Goal: Task Accomplishment & Management: Complete application form

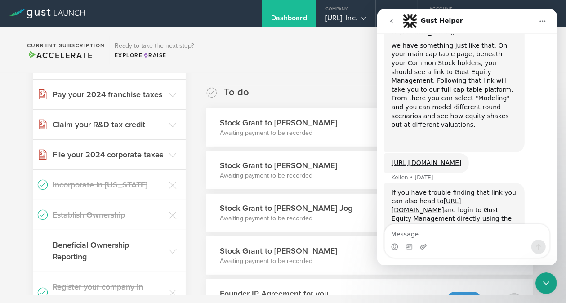
scroll to position [1231, 0]
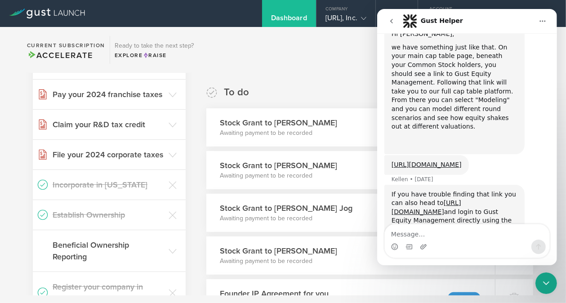
click at [363, 64] on section "Current Subscription Accelerate Ready to take the next step? Explore Raise" at bounding box center [283, 50] width 566 height 46
click at [542, 279] on icon "Close Intercom Messenger" at bounding box center [545, 282] width 11 height 11
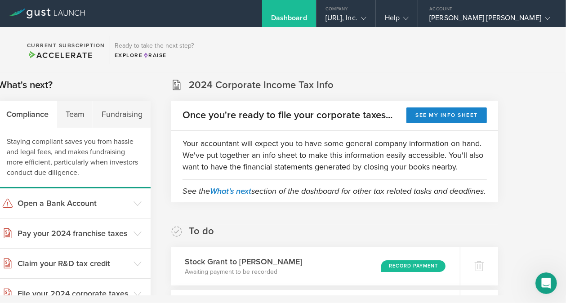
scroll to position [0, 45]
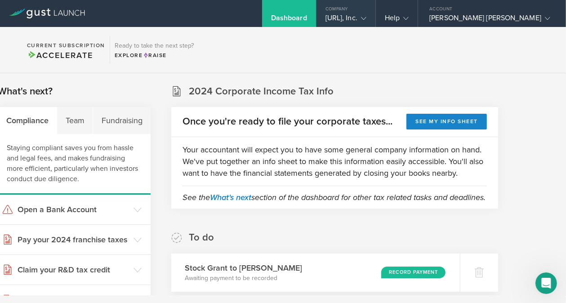
click at [375, 13] on div "Company" at bounding box center [345, 6] width 59 height 13
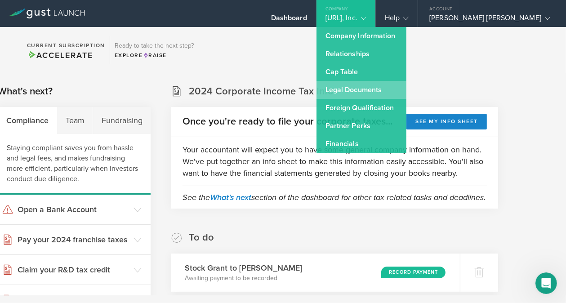
click at [376, 84] on link "Legal Documents" at bounding box center [361, 90] width 90 height 18
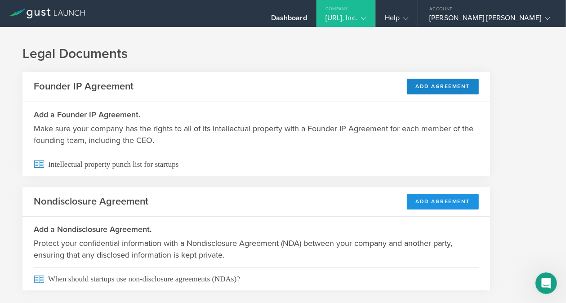
click at [440, 198] on button "Add Agreement" at bounding box center [443, 202] width 72 height 16
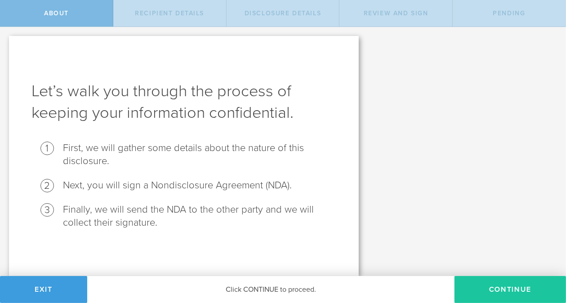
click at [482, 285] on button "Continue" at bounding box center [509, 289] width 111 height 27
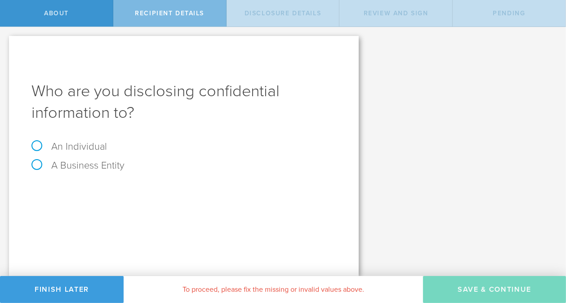
click at [104, 168] on label "A Business Entity" at bounding box center [77, 166] width 93 height 12
click at [6, 41] on input "A Business Entity" at bounding box center [3, 34] width 6 height 14
radio input "true"
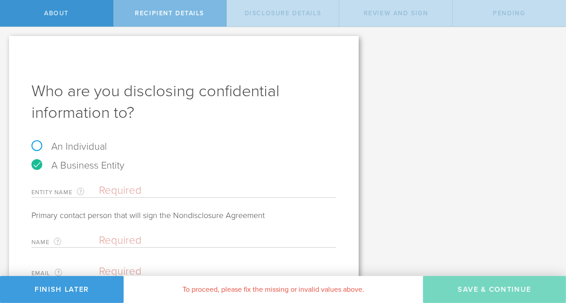
click at [114, 191] on input "text" at bounding box center [217, 190] width 237 height 13
type input "OpenDroids"
click at [121, 235] on input "text" at bounding box center [215, 240] width 233 height 13
type input "Abhishek Gupta"
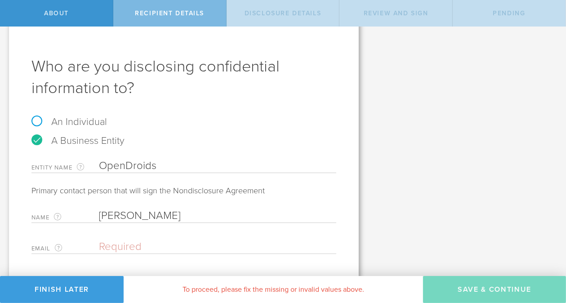
scroll to position [48, 0]
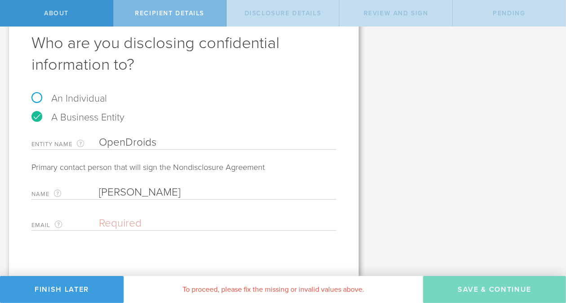
click at [148, 218] on input "email" at bounding box center [215, 223] width 233 height 13
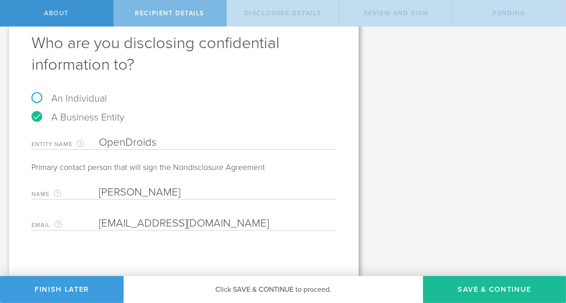
type input "abhi@opendroids.com"
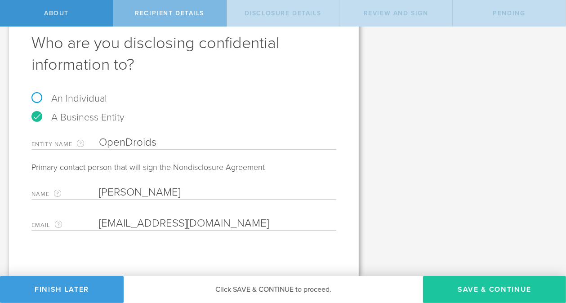
click at [451, 284] on button "Save & Continue" at bounding box center [494, 289] width 143 height 27
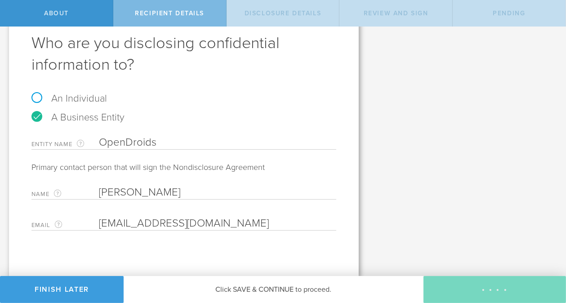
select select "string:5 years"
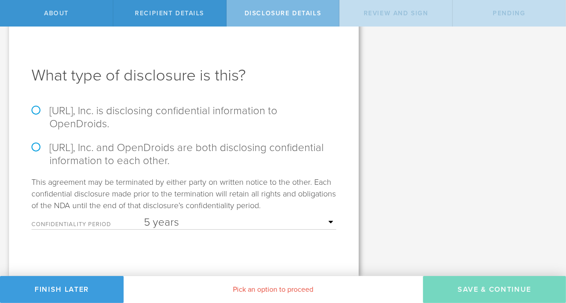
scroll to position [0, 0]
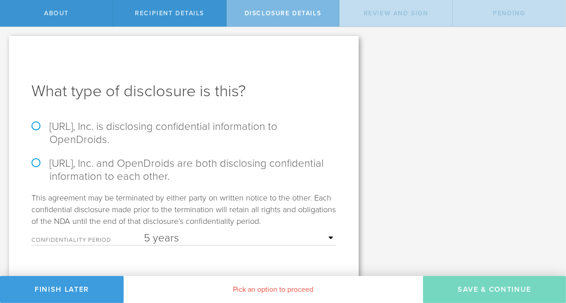
click at [142, 165] on label "mirro.ai, Inc. and OpenDroids are both disclosing confidential information to e…" at bounding box center [183, 170] width 305 height 26
click at [6, 46] on input "mirro.ai, Inc. and OpenDroids are both disclosing confidential information to e…" at bounding box center [3, 36] width 6 height 19
radio input "true"
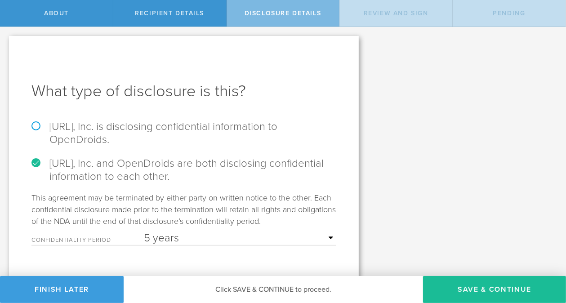
scroll to position [15, 0]
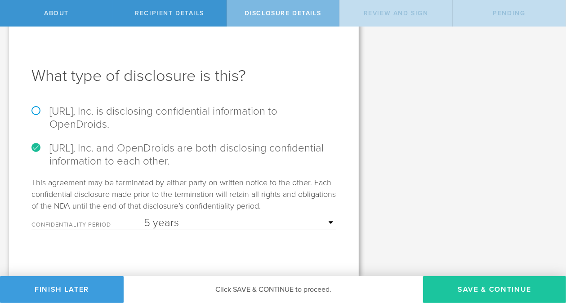
click at [465, 285] on button "Save & Continue" at bounding box center [494, 289] width 143 height 27
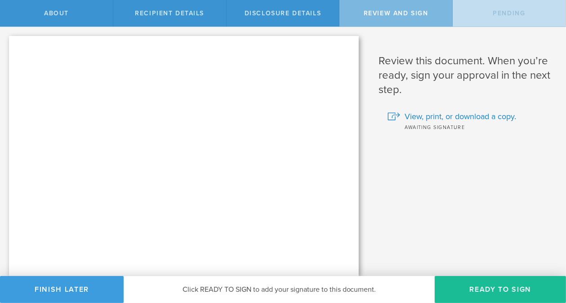
scroll to position [0, 0]
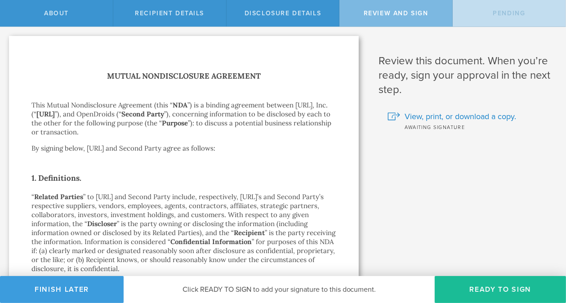
click at [465, 285] on button "Ready to Sign" at bounding box center [500, 289] width 131 height 27
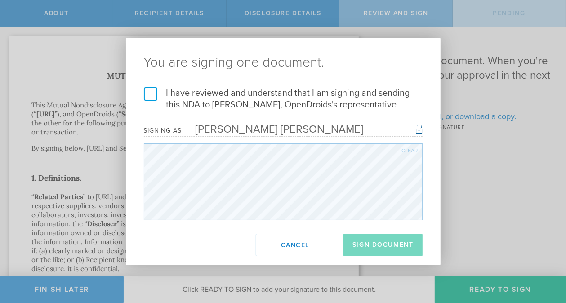
click at [147, 96] on label "I have reviewed and understand that I am signing and sending this NDA to Abhish…" at bounding box center [283, 98] width 279 height 23
click at [0, 0] on input "I have reviewed and understand that I am signing and sending this NDA to Abhish…" at bounding box center [0, 0] width 0 height 0
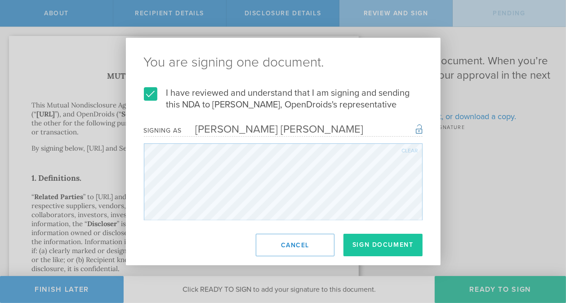
click at [365, 243] on button "Sign Document" at bounding box center [382, 245] width 79 height 22
